Goal: Book appointment/travel/reservation

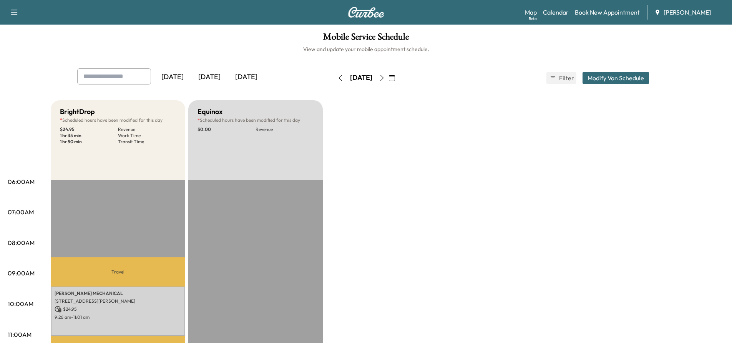
click at [338, 77] on icon "button" at bounding box center [339, 78] width 3 height 6
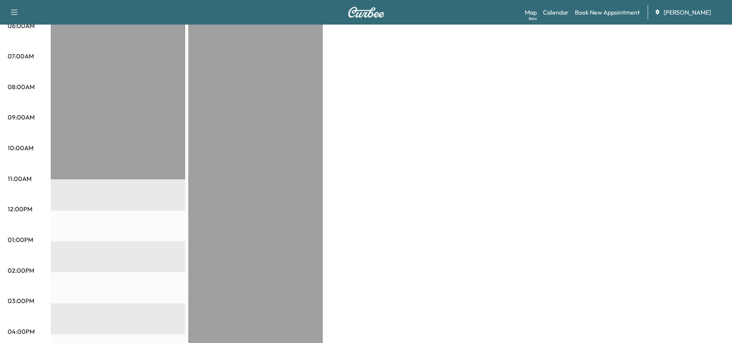
scroll to position [38, 0]
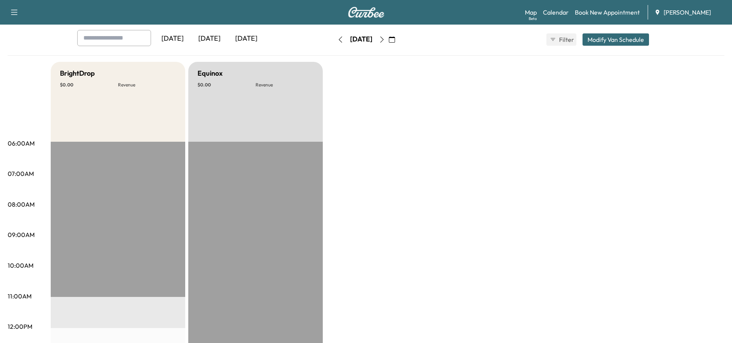
click at [385, 39] on icon "button" at bounding box center [382, 39] width 6 height 6
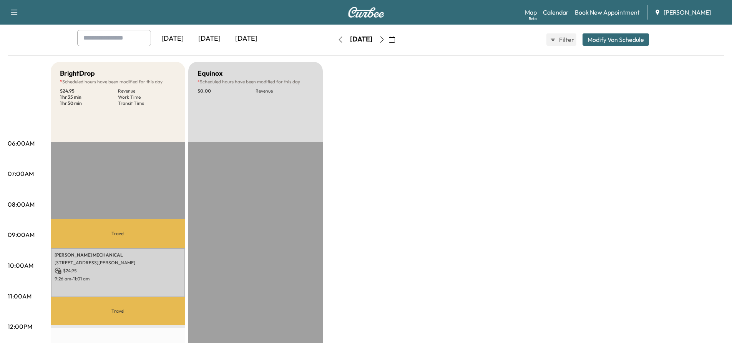
click at [385, 39] on icon "button" at bounding box center [382, 39] width 6 height 6
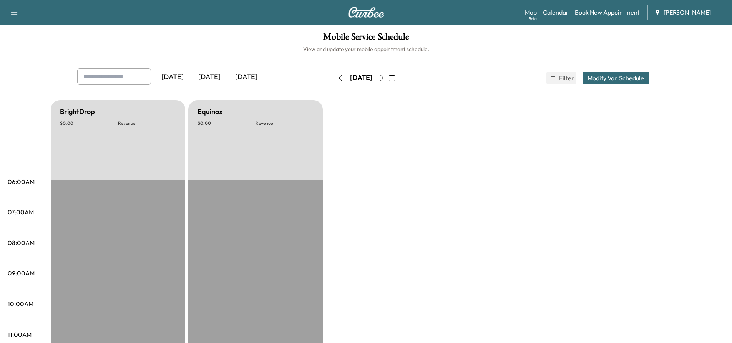
click at [385, 77] on icon "button" at bounding box center [382, 78] width 6 height 6
click at [385, 80] on icon "button" at bounding box center [382, 78] width 6 height 6
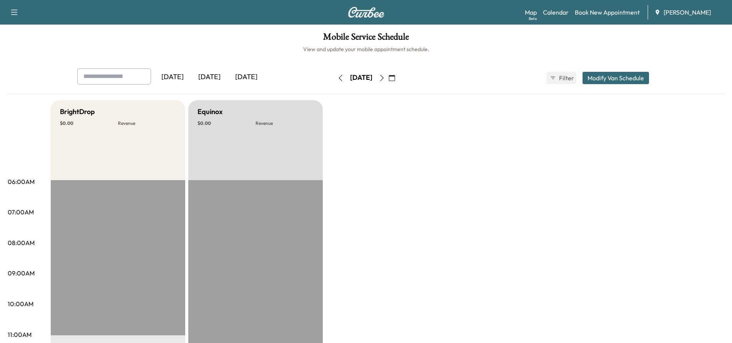
click at [388, 78] on button "button" at bounding box center [381, 78] width 13 height 12
click at [385, 78] on icon "button" at bounding box center [382, 78] width 6 height 6
